Goal: Information Seeking & Learning: Learn about a topic

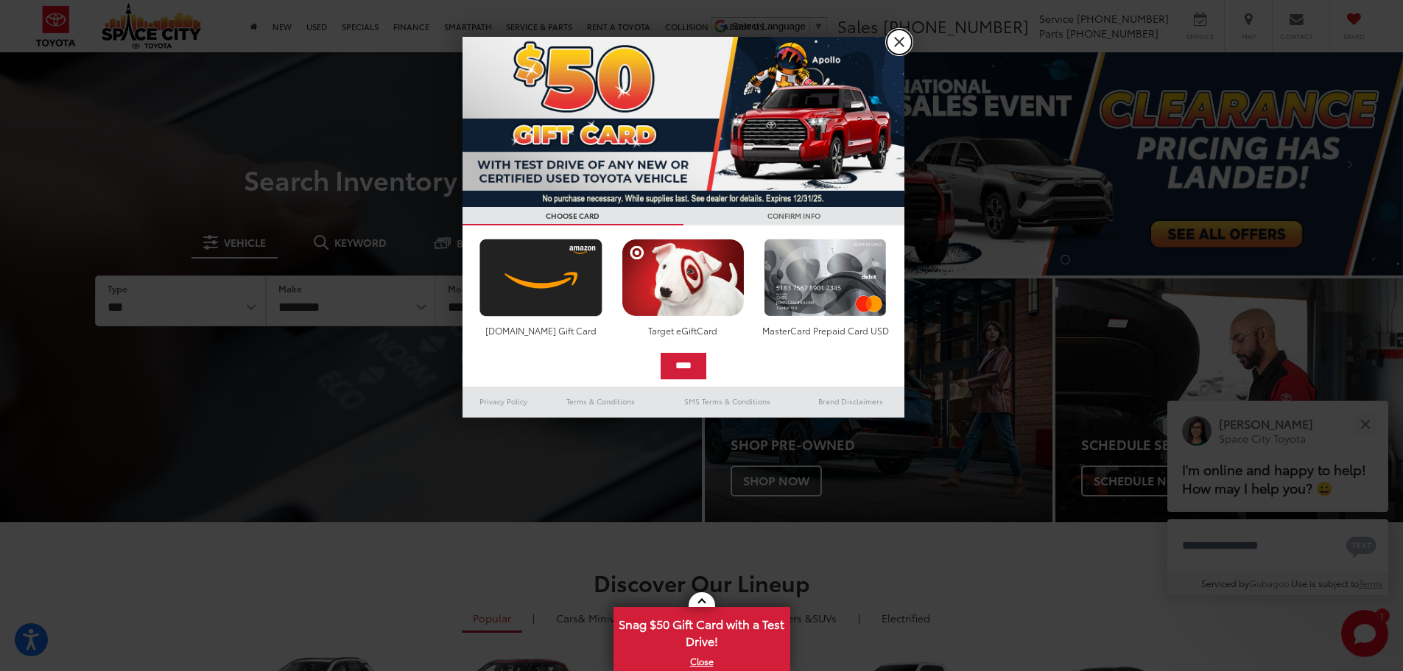
click at [893, 43] on link "X" at bounding box center [899, 41] width 25 height 25
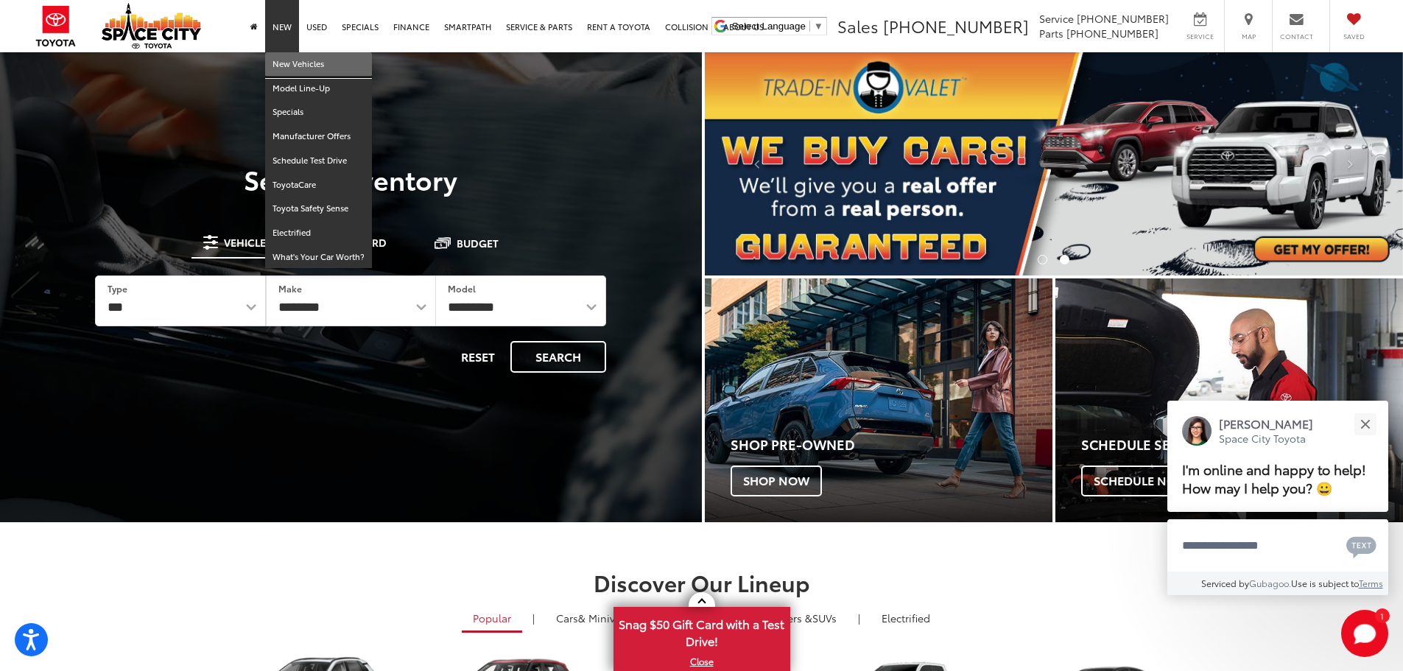
click at [291, 63] on link "New Vehicles" at bounding box center [318, 64] width 107 height 24
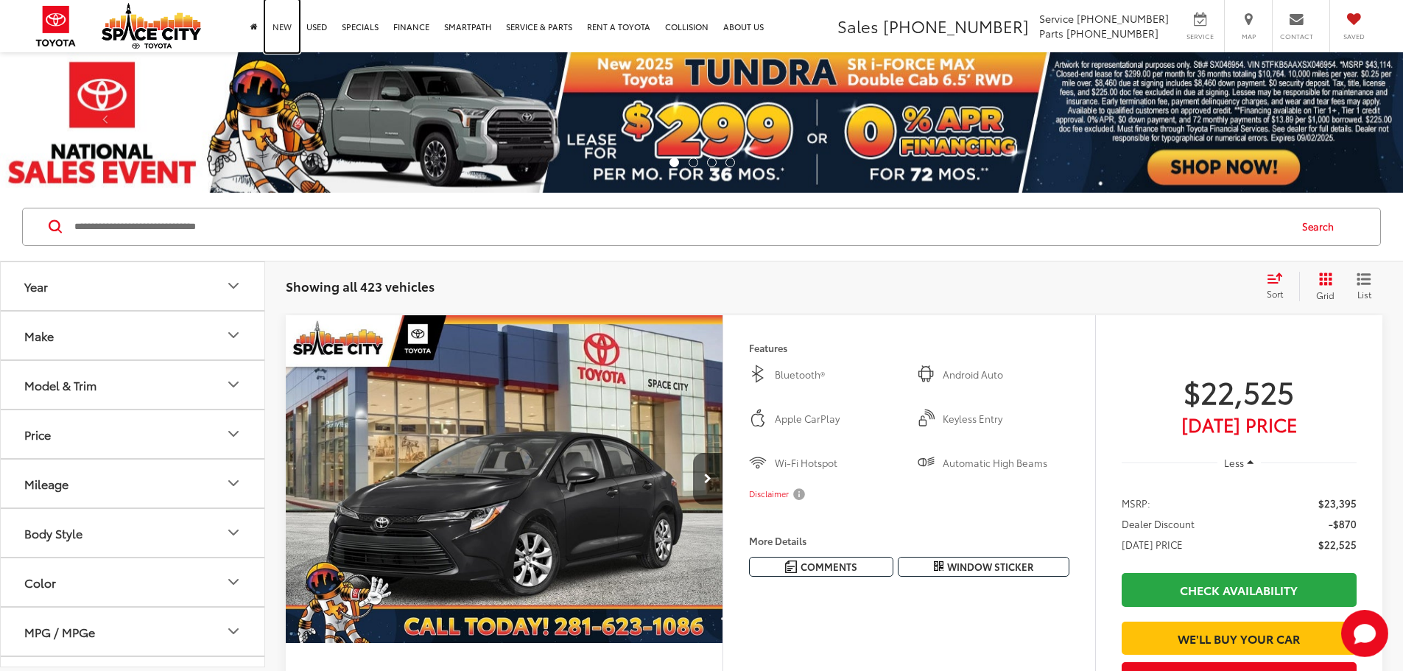
click at [283, 31] on link "New" at bounding box center [282, 26] width 34 height 52
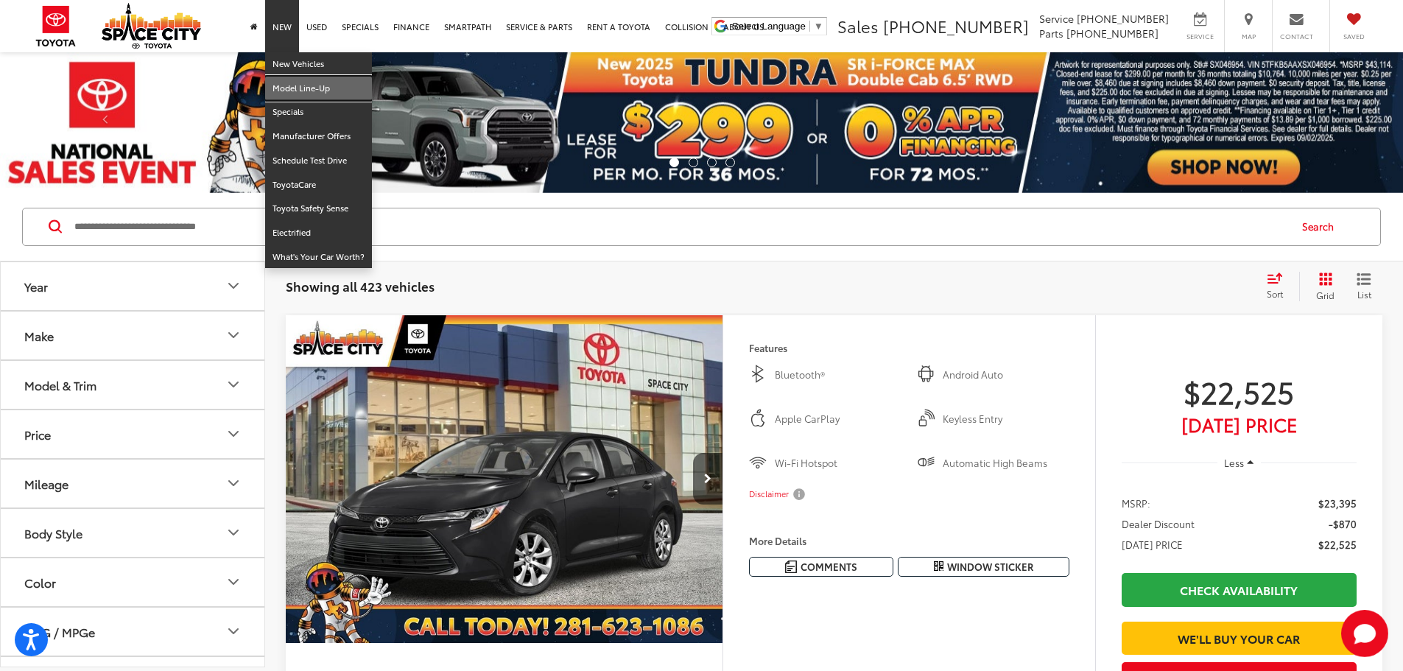
click at [308, 85] on link "Model Line-Up" at bounding box center [318, 89] width 107 height 24
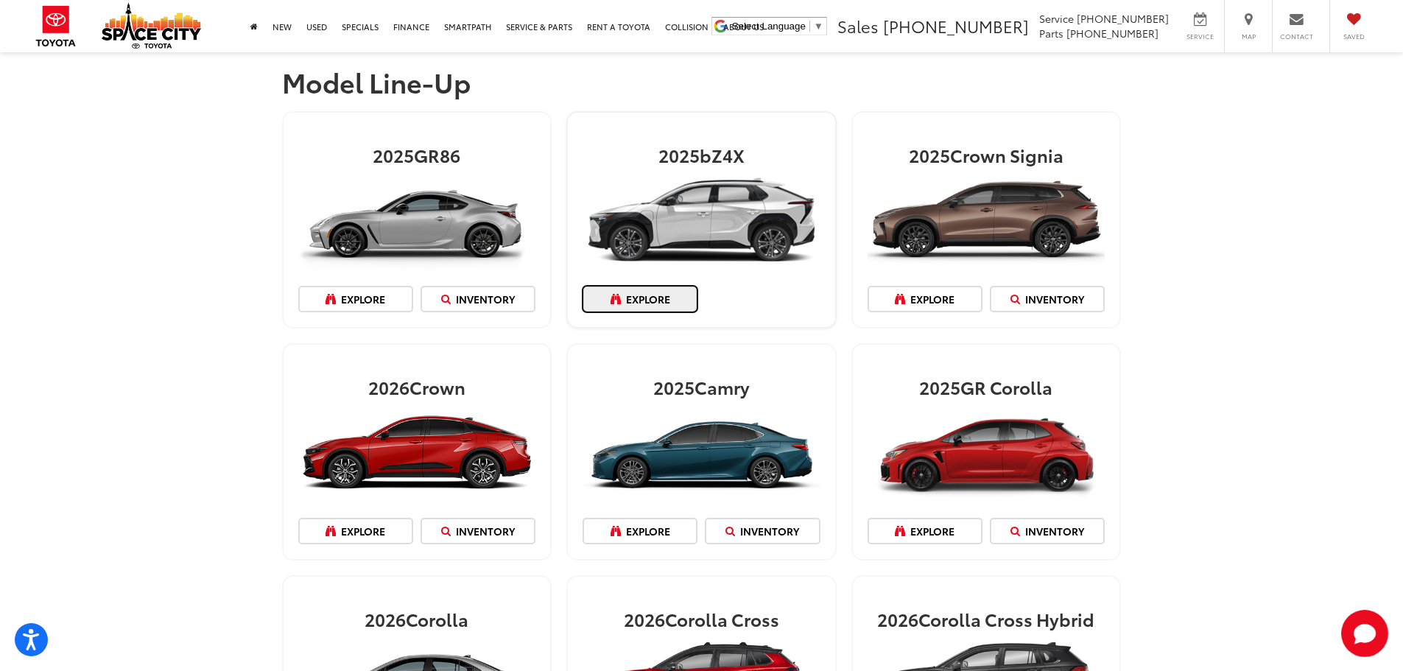
drag, startPoint x: 699, startPoint y: 222, endPoint x: 632, endPoint y: 301, distance: 103.5
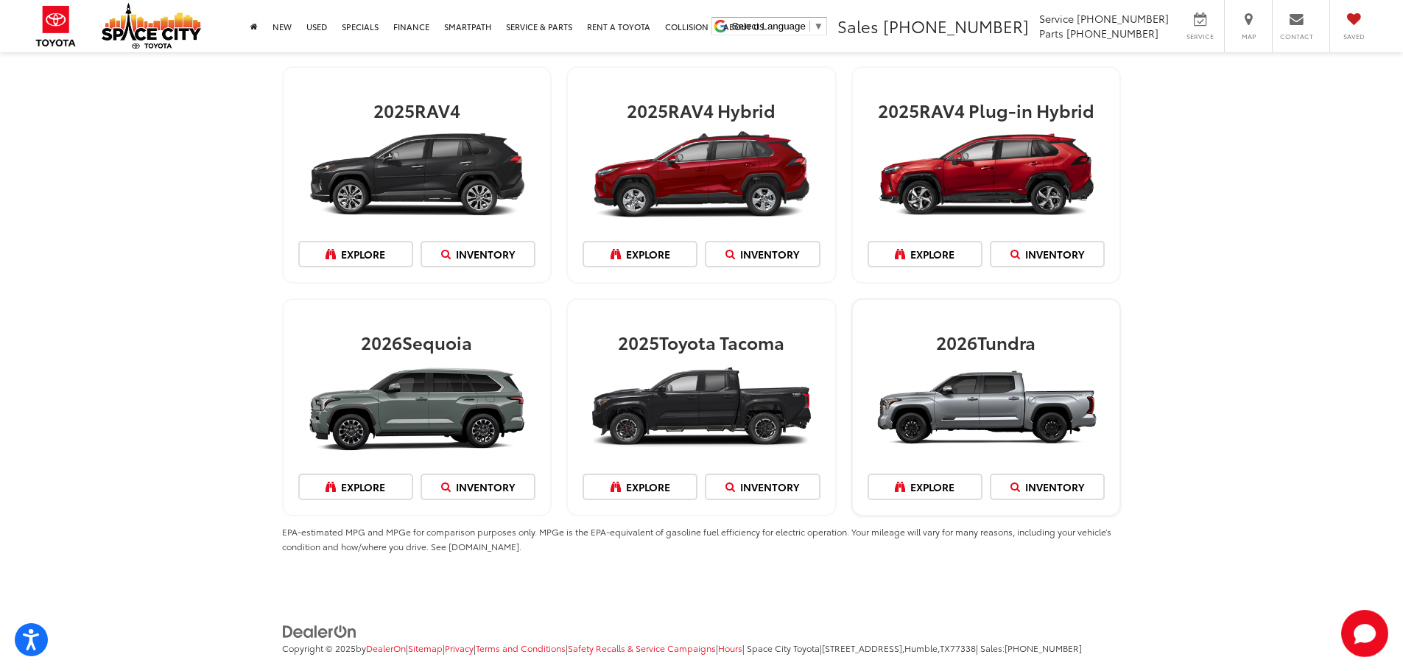
scroll to position [1694, 0]
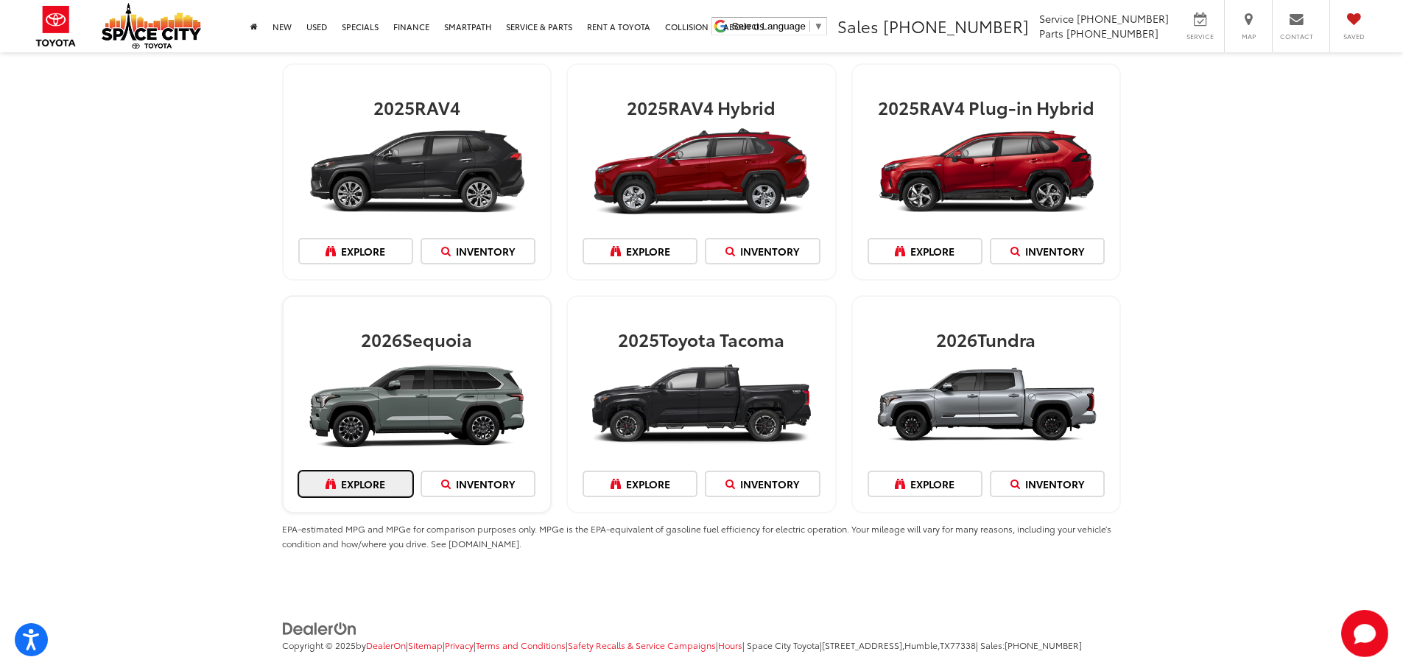
click at [394, 478] on link "Explore" at bounding box center [355, 484] width 115 height 27
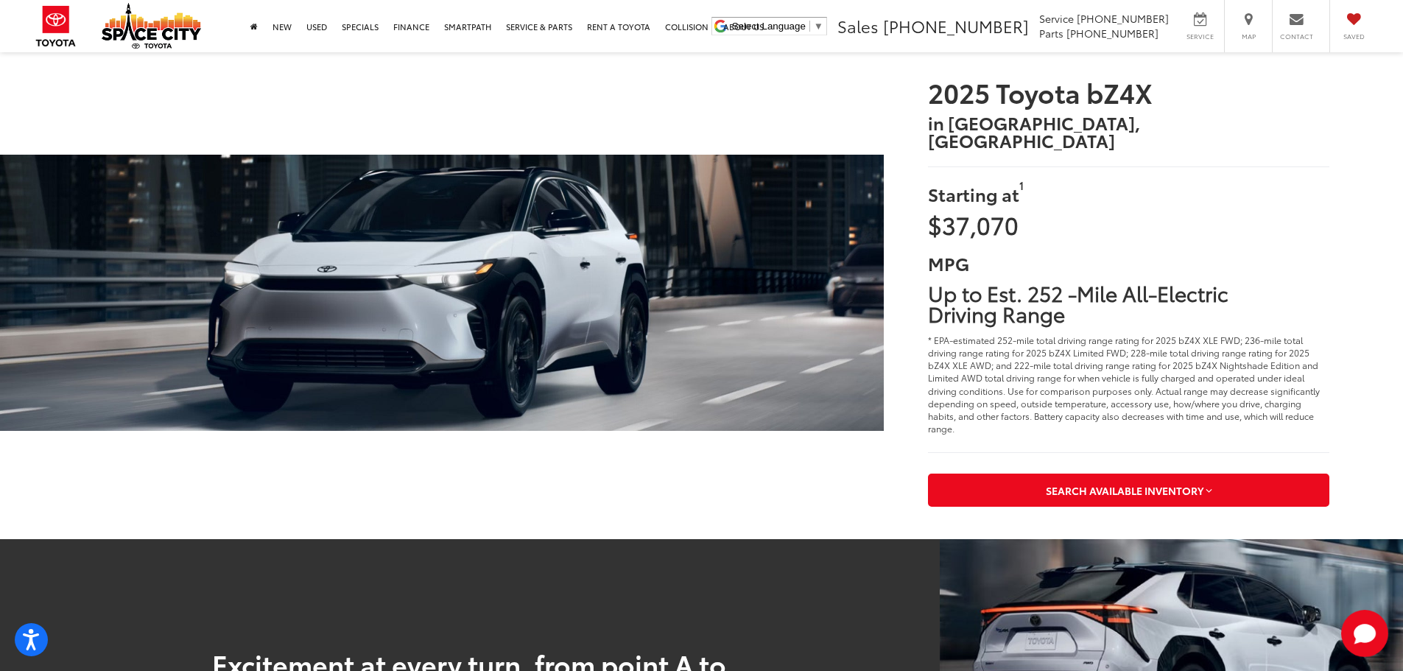
click at [454, 220] on img at bounding box center [442, 293] width 884 height 276
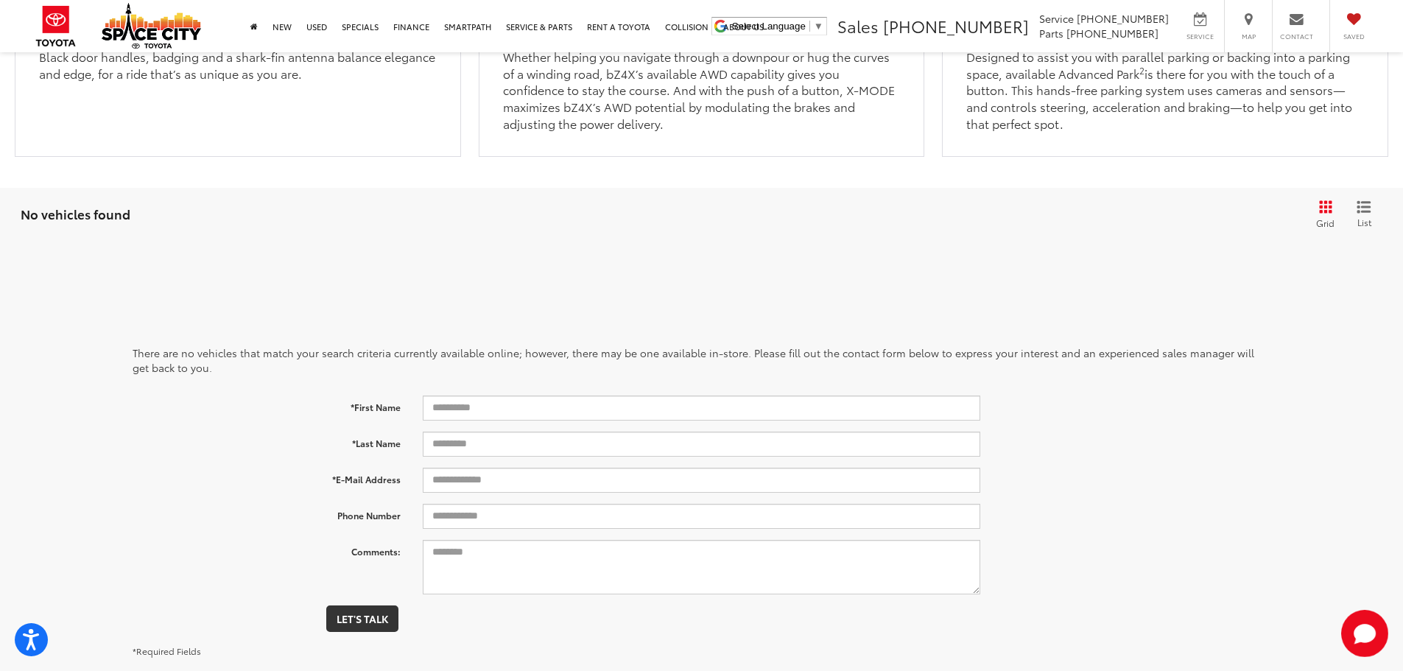
scroll to position [1400, 0]
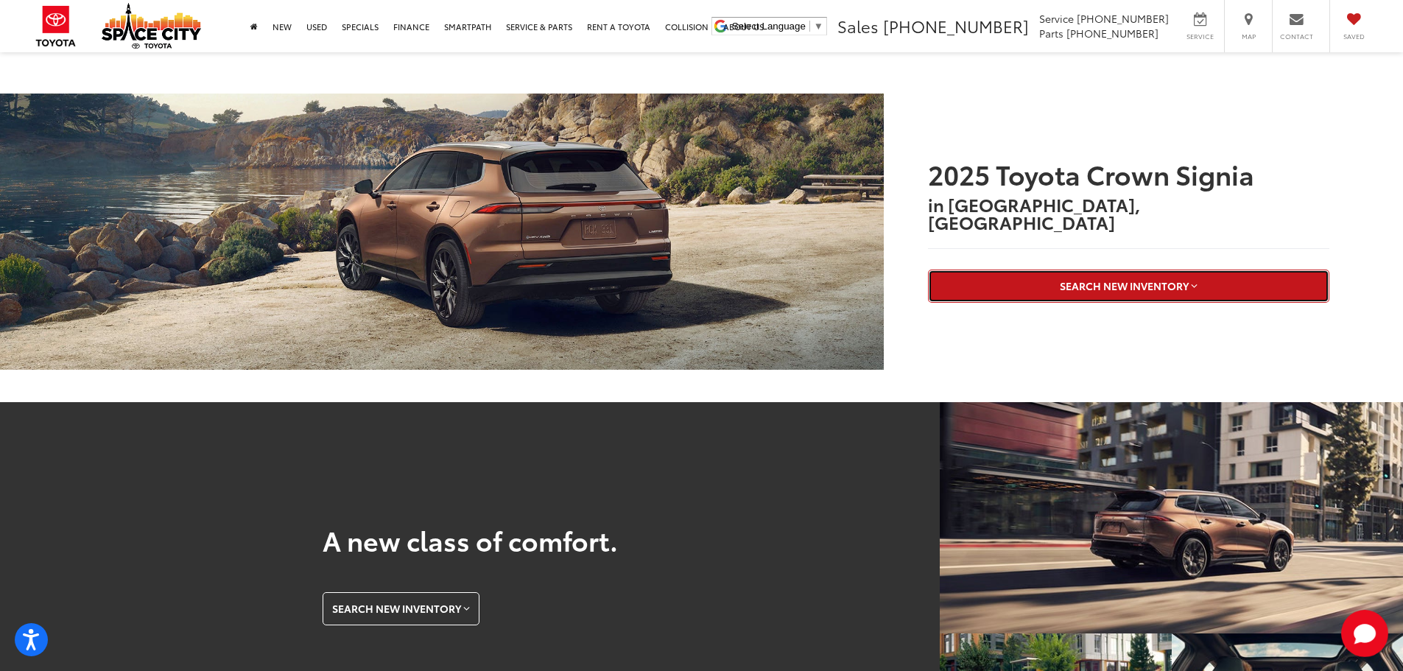
click at [1081, 278] on span "Search New Inventory" at bounding box center [1124, 285] width 129 height 15
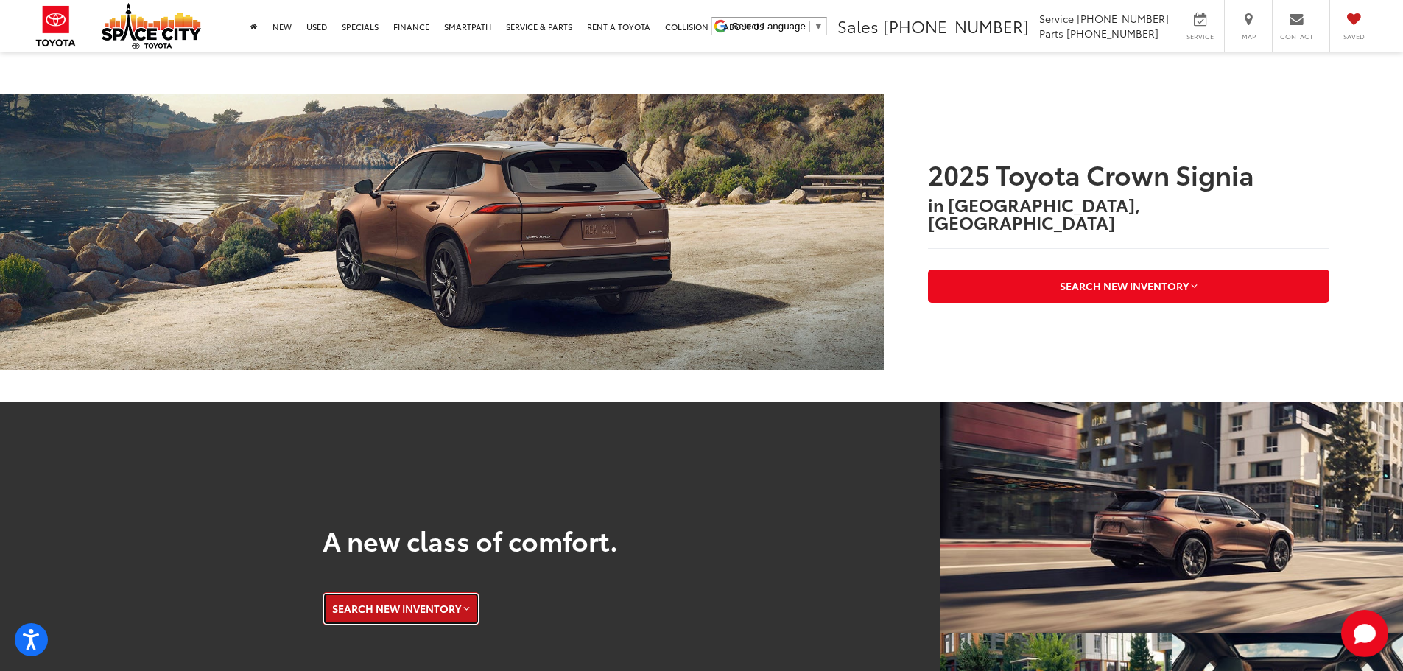
click at [421, 611] on span "Search New Inventory" at bounding box center [396, 608] width 129 height 15
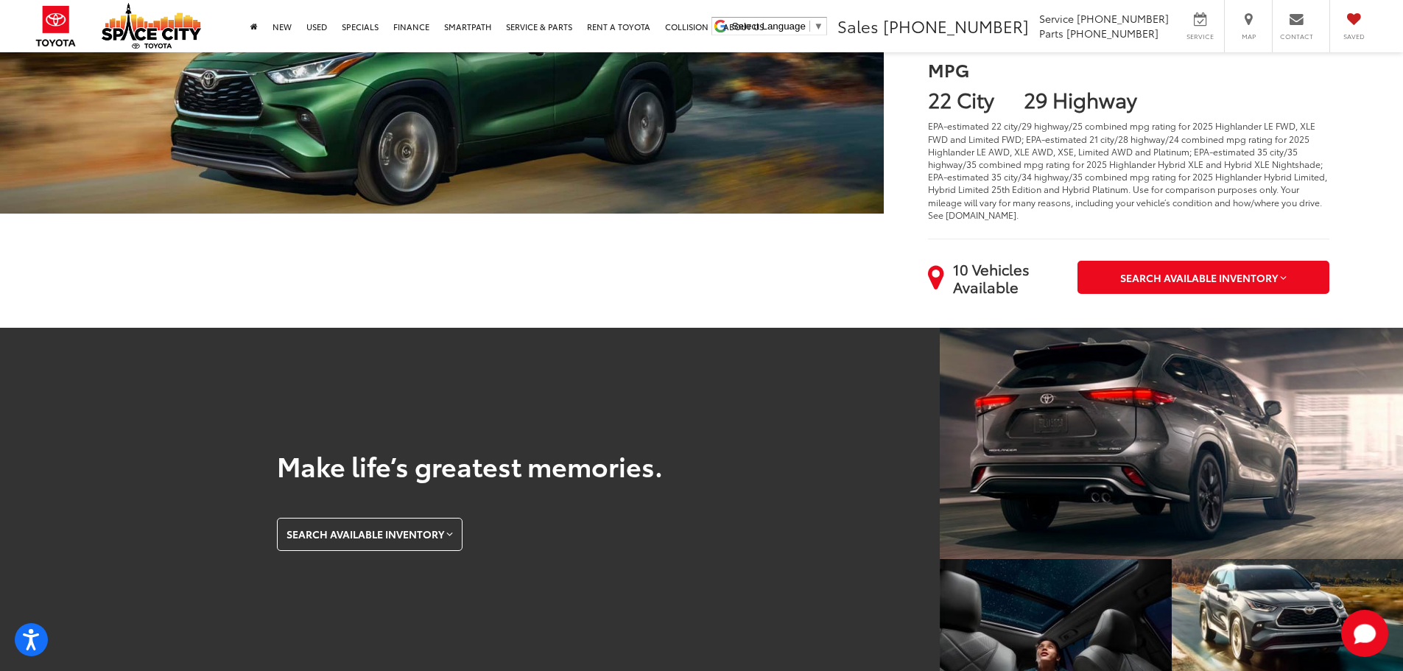
scroll to position [442, 0]
